Goal: Task Accomplishment & Management: Complete application form

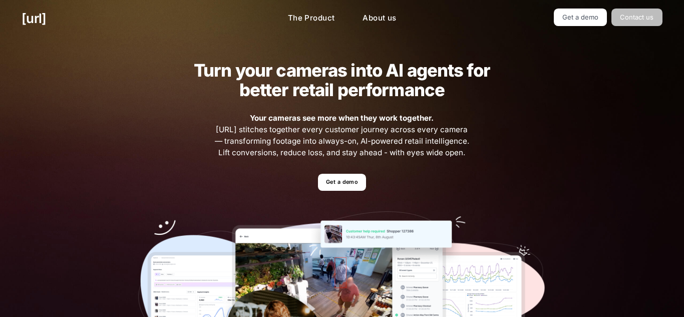
click at [627, 10] on link "Contact us" at bounding box center [636, 18] width 51 height 18
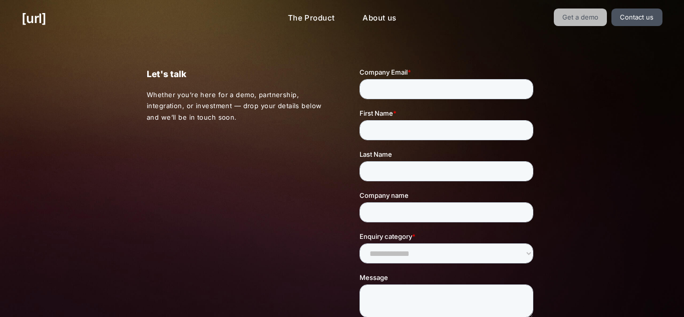
click at [593, 21] on link "Get a demo" at bounding box center [580, 18] width 54 height 18
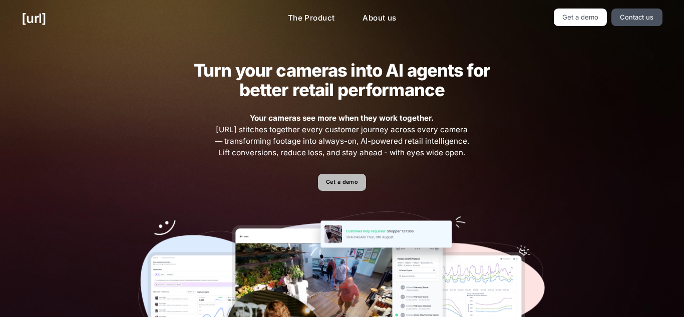
click at [331, 181] on link "Get a demo" at bounding box center [342, 183] width 48 height 18
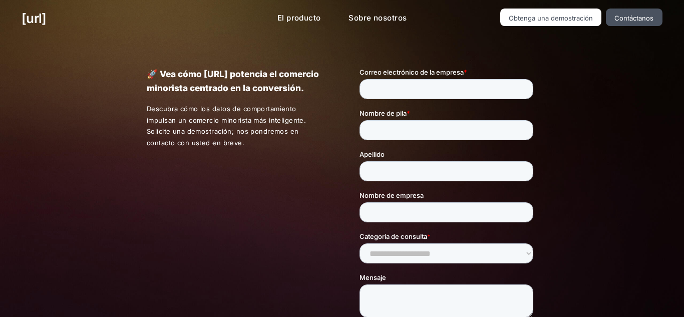
click at [598, 127] on div "🚀 Vea cómo [URL] potencia el comercio minorista centrado en la conversión. Desc…" at bounding box center [342, 239] width 684 height 404
click at [471, 82] on input "Correo electrónico de la empresa *" at bounding box center [446, 89] width 174 height 20
